Goal: Communication & Community: Connect with others

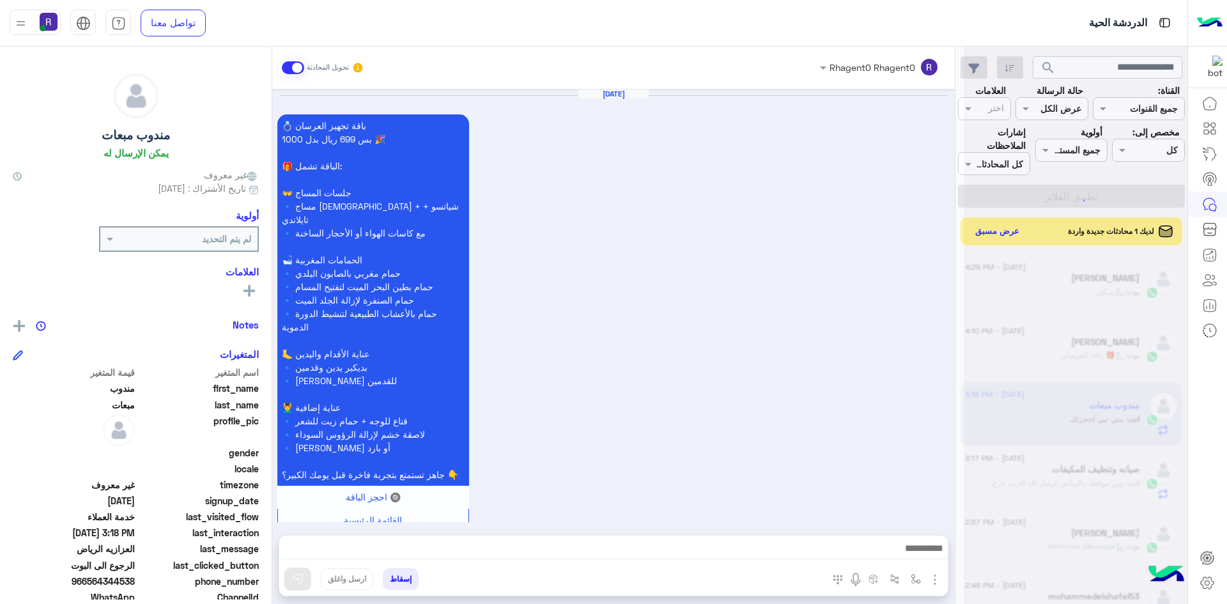
scroll to position [1019, 0]
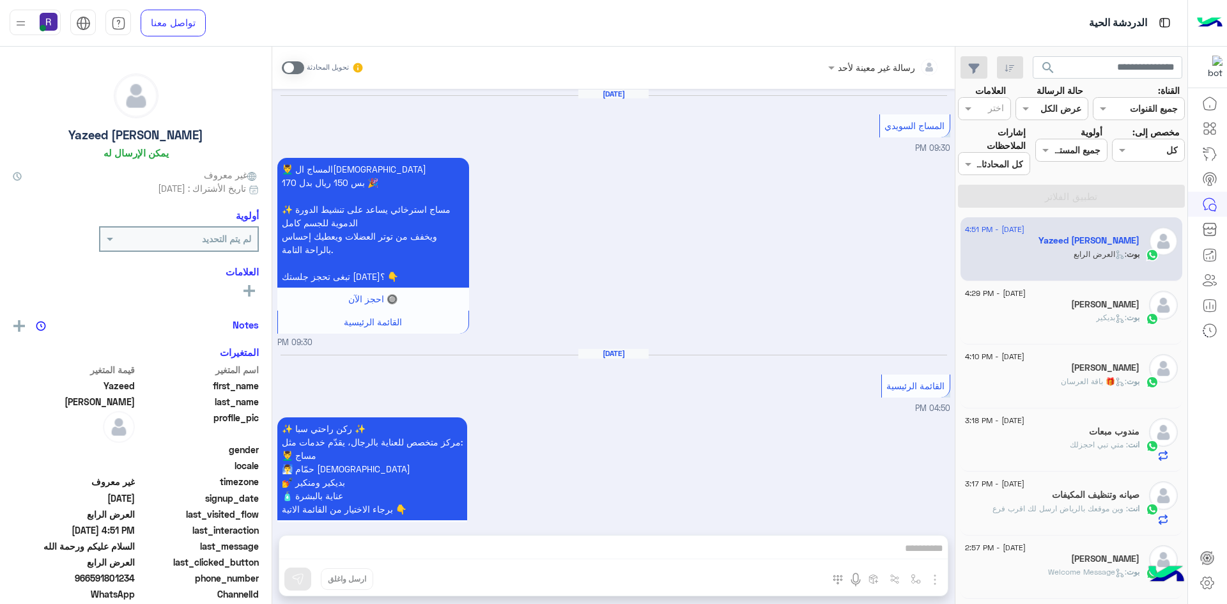
scroll to position [2389, 0]
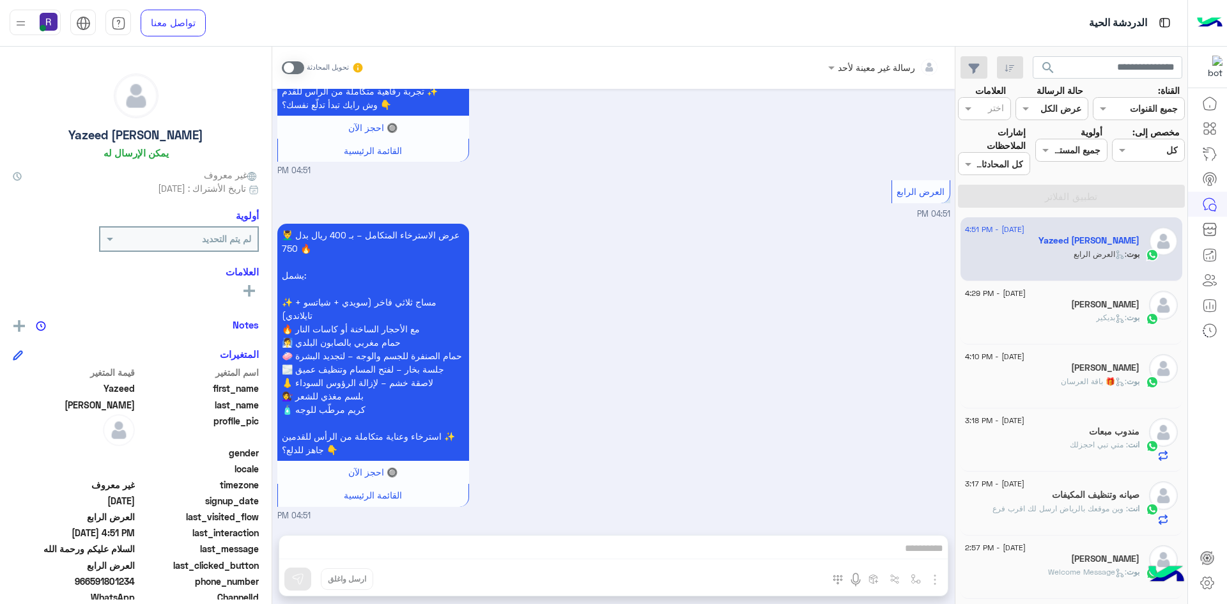
click at [1036, 320] on div "بوت : بديكير" at bounding box center [1052, 323] width 174 height 22
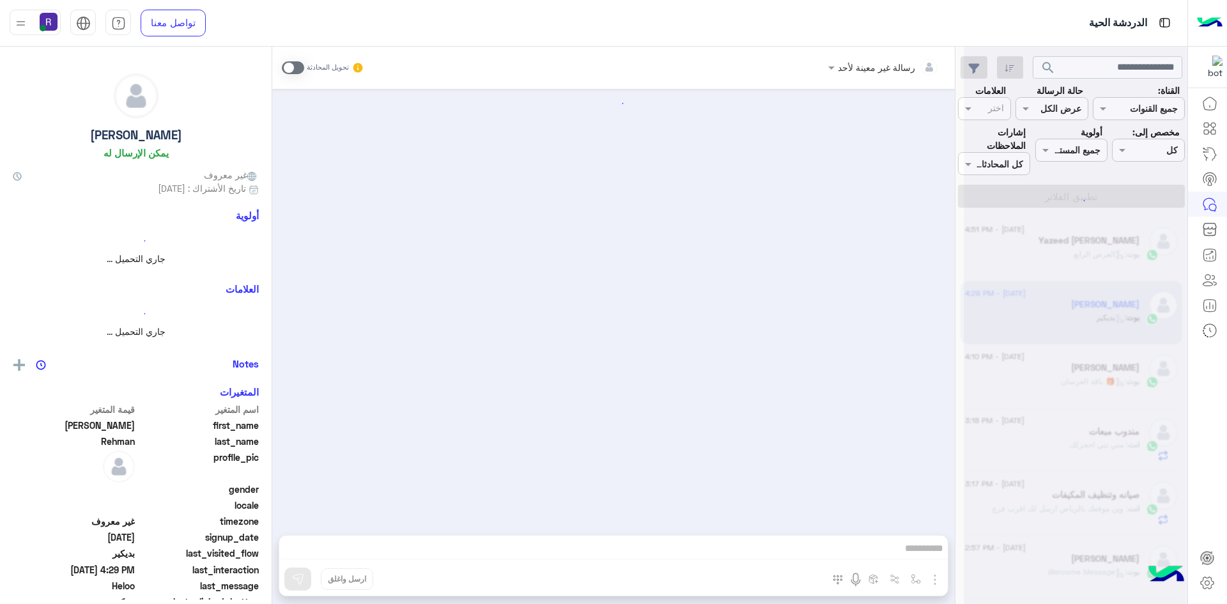
scroll to position [358, 0]
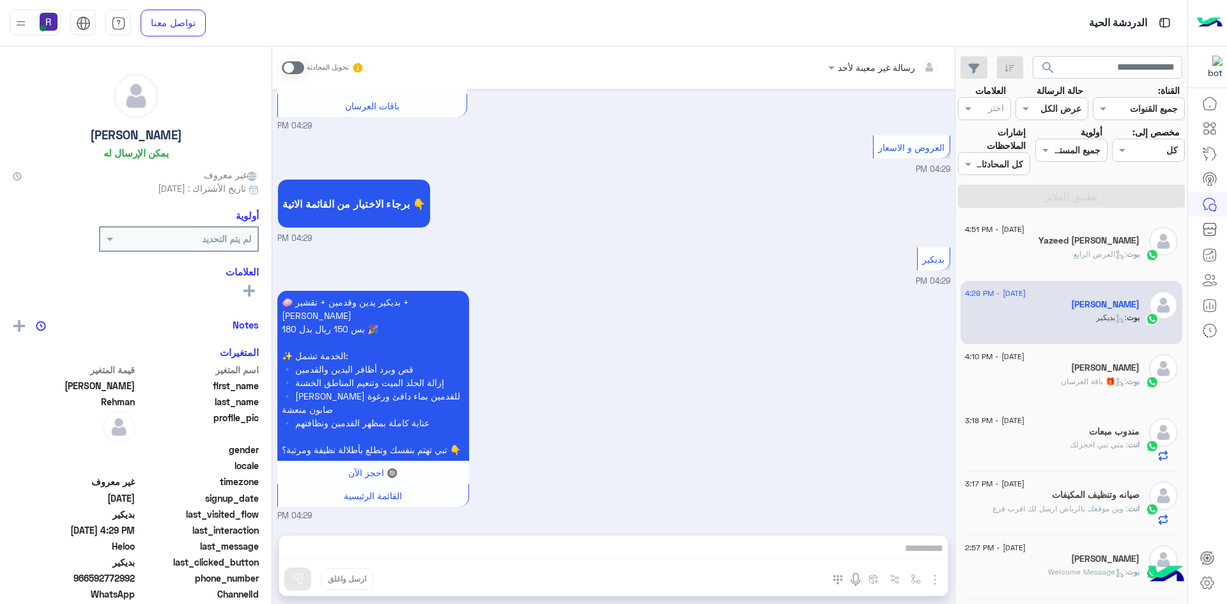
click at [1046, 365] on div "[PERSON_NAME]" at bounding box center [1052, 368] width 174 height 13
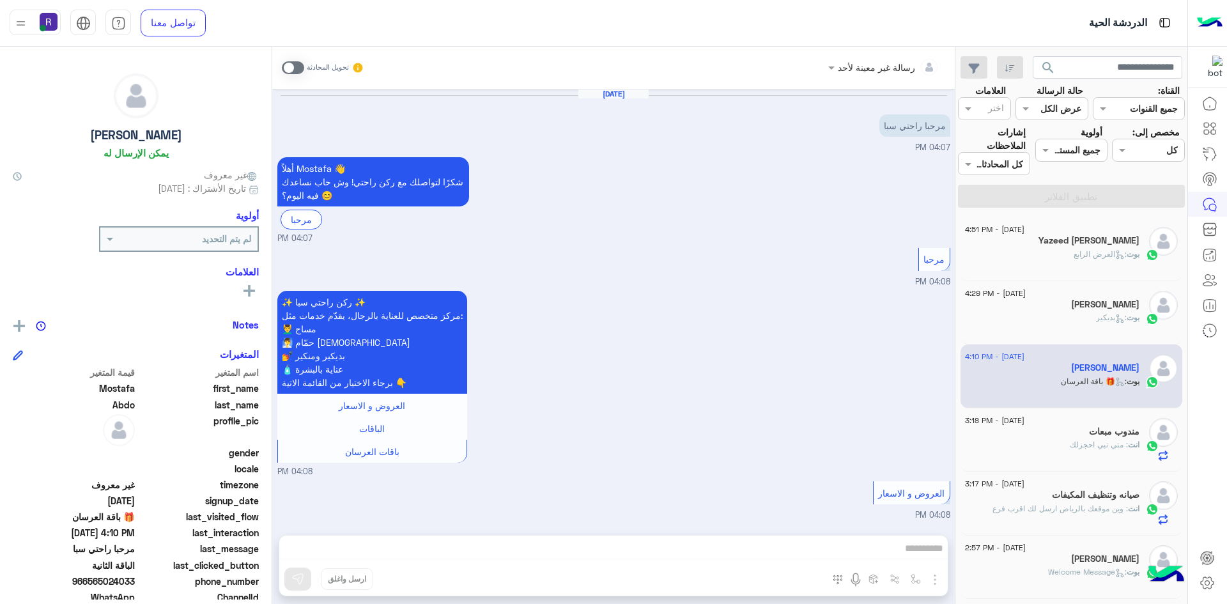
scroll to position [1850, 0]
